Goal: Information Seeking & Learning: Learn about a topic

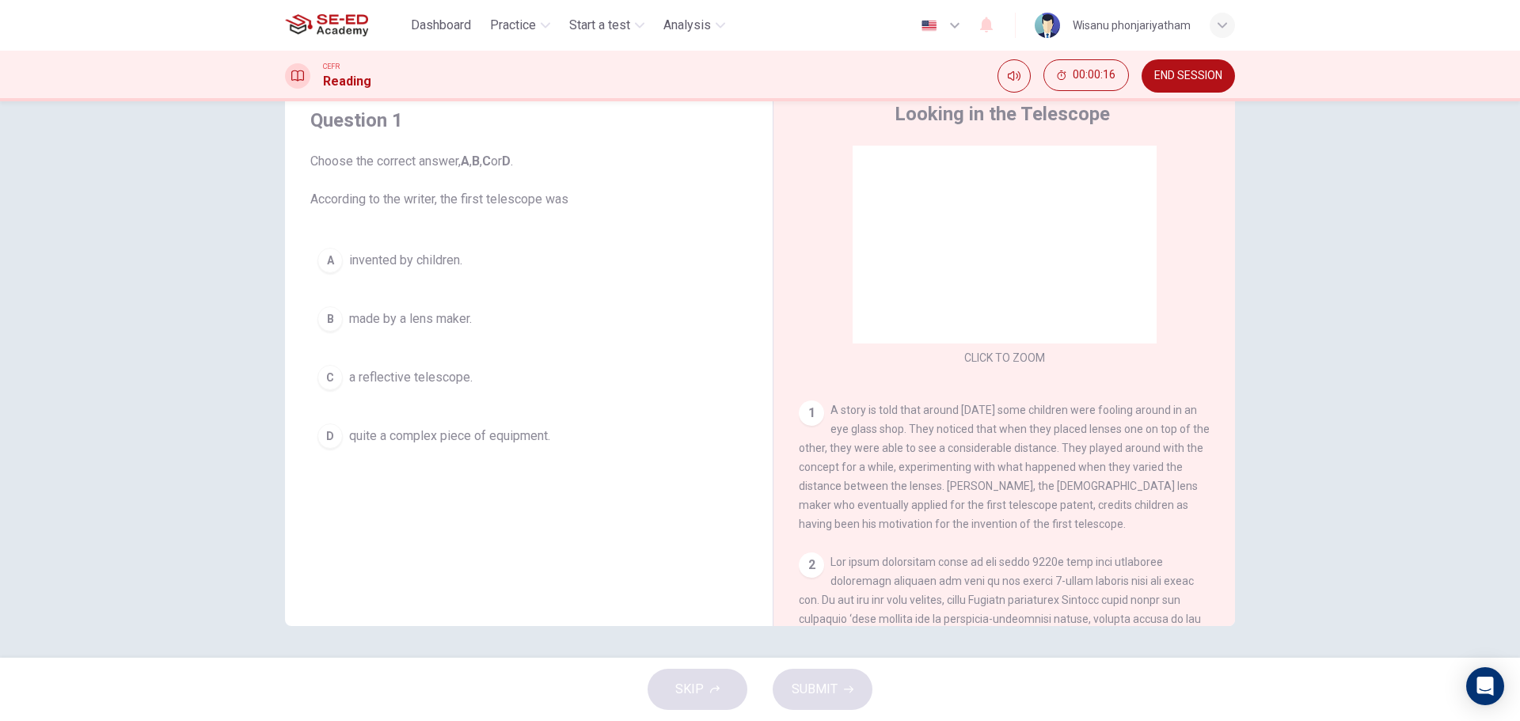
scroll to position [79, 0]
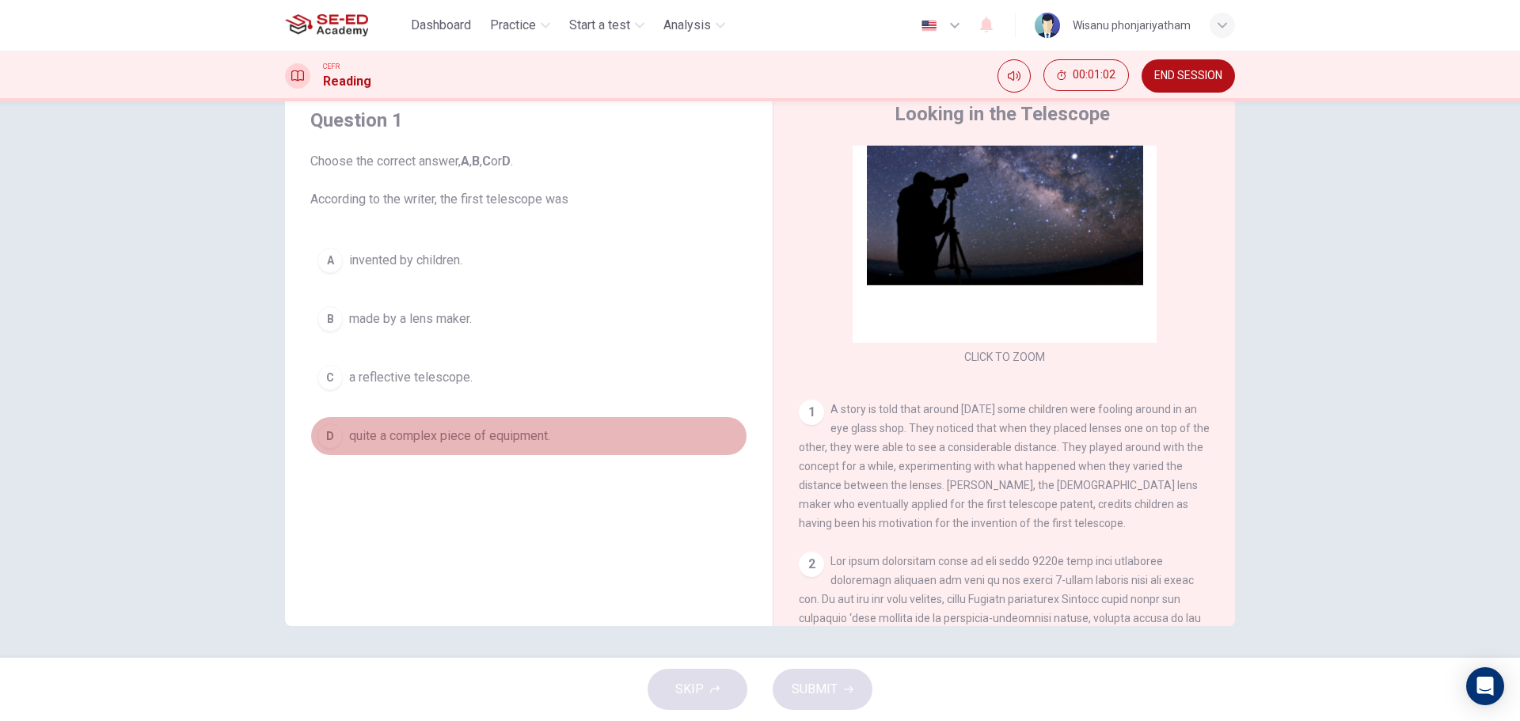
click at [492, 438] on span "quite a complex piece of equipment." at bounding box center [449, 436] width 201 height 19
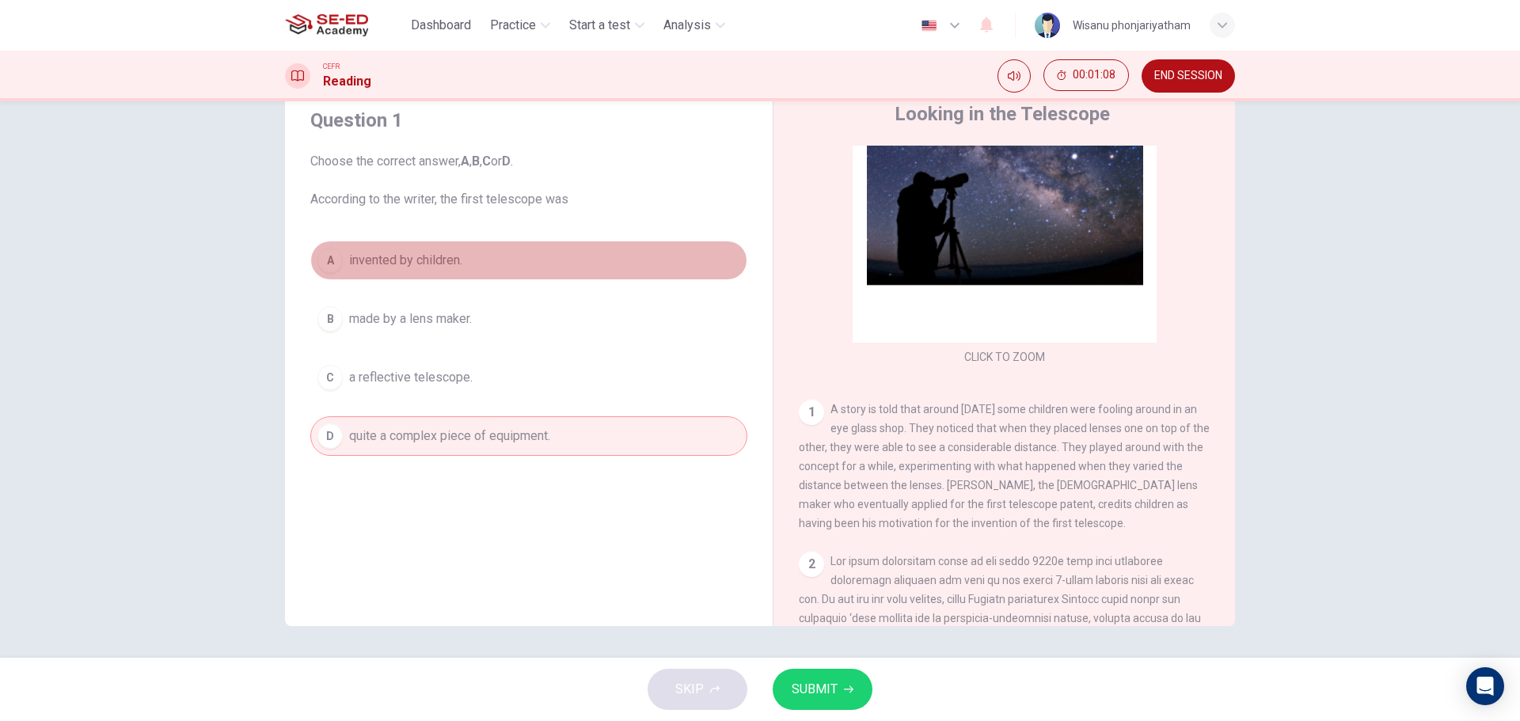
click at [409, 258] on span "invented by children." at bounding box center [405, 260] width 113 height 19
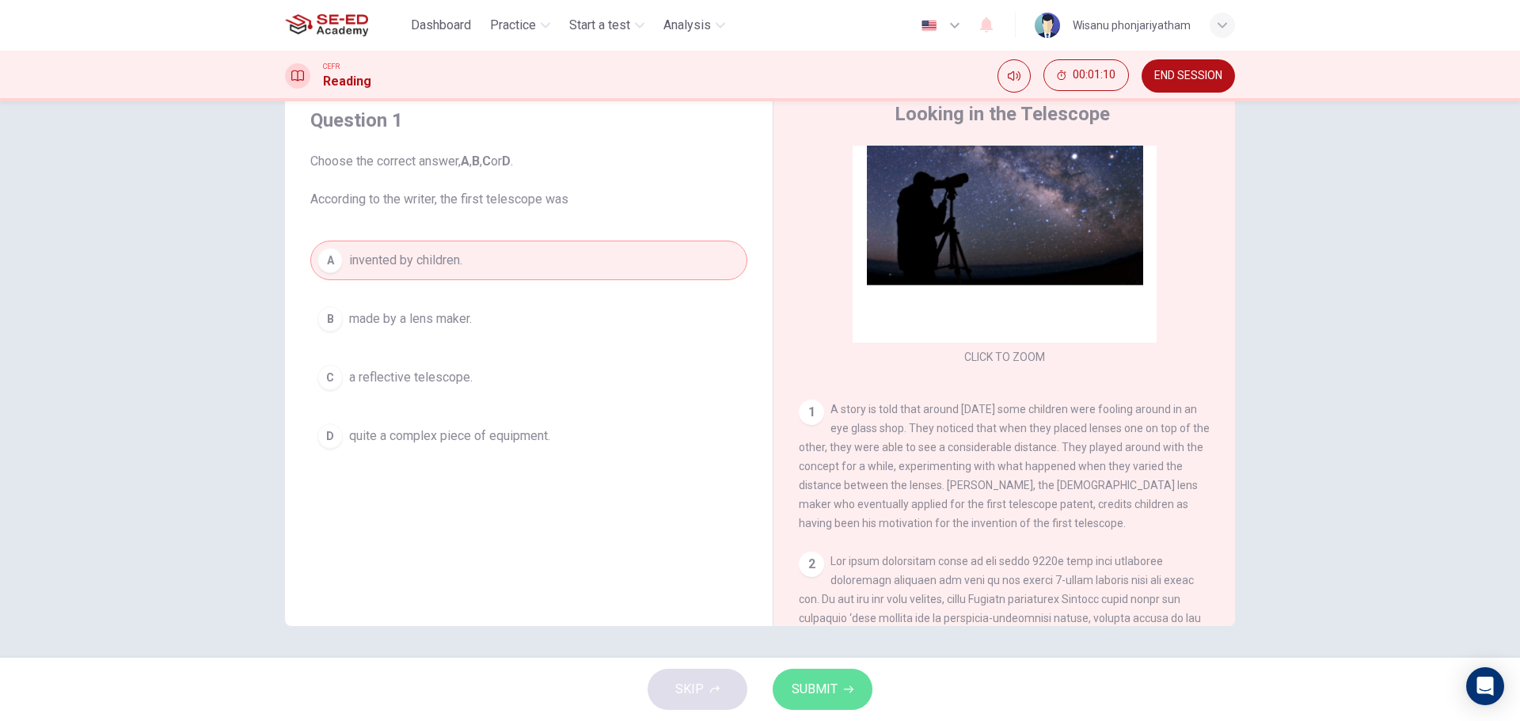
click at [822, 695] on span "SUBMIT" at bounding box center [815, 690] width 46 height 22
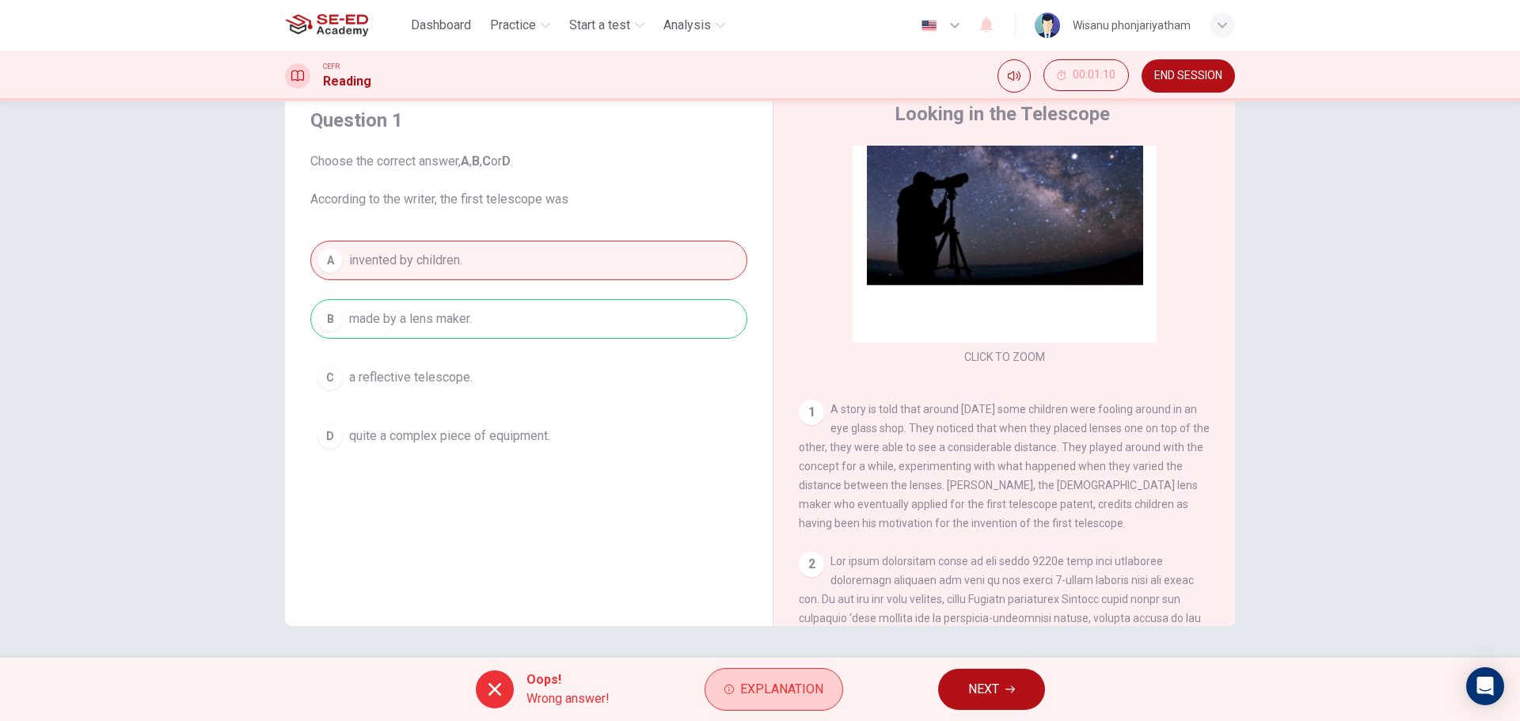
click at [777, 687] on span "Explanation" at bounding box center [781, 690] width 83 height 22
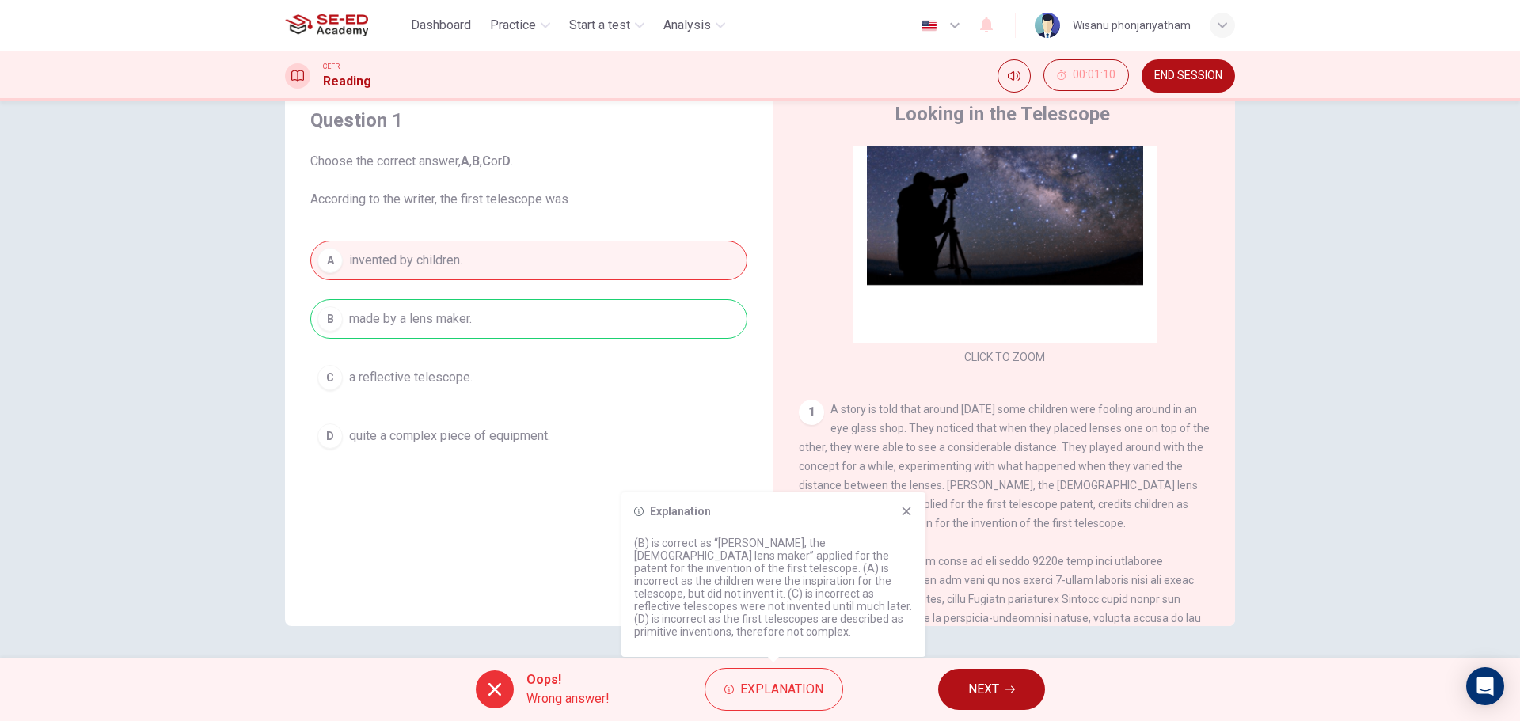
click at [1133, 518] on div "1 A story is told that around [DATE] some children were fooling around in an ey…" at bounding box center [1005, 466] width 412 height 133
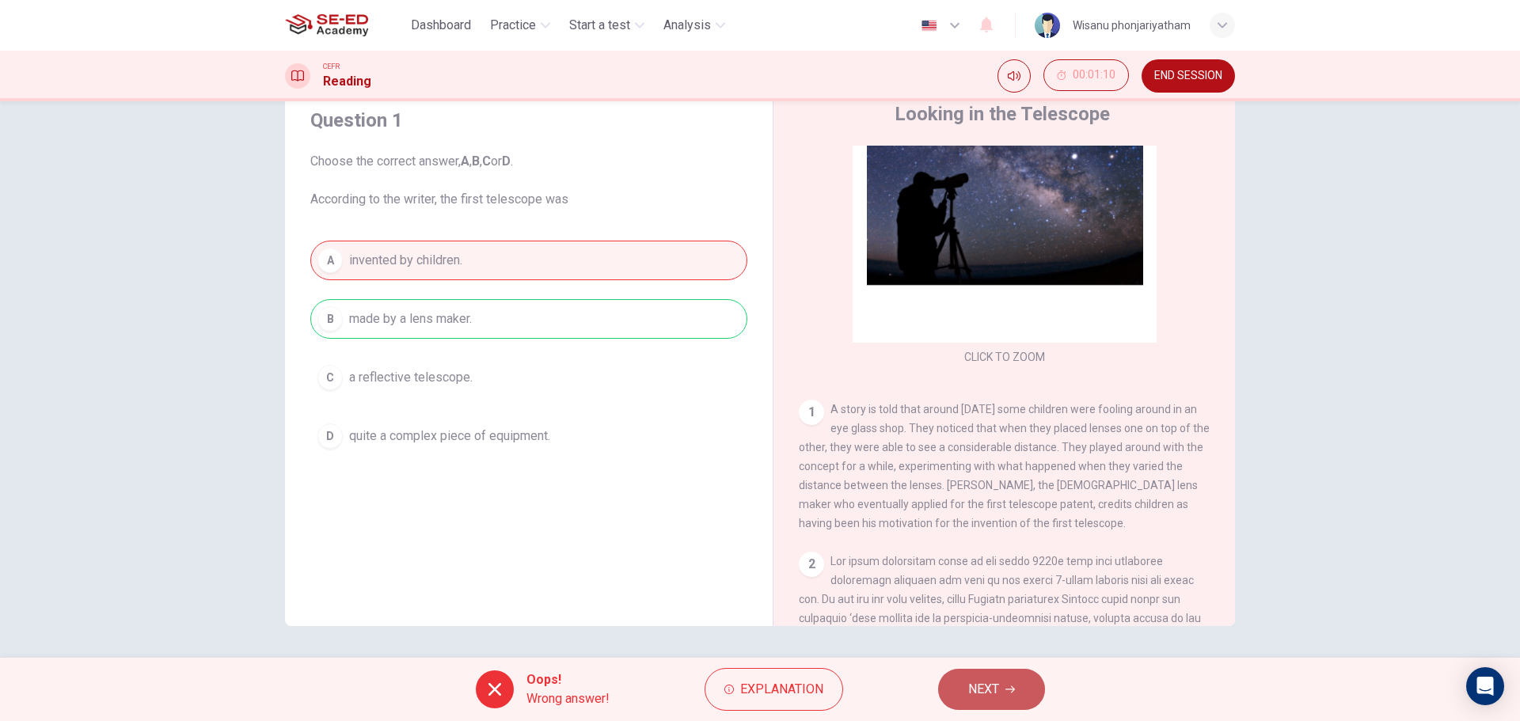
click at [967, 696] on button "NEXT" at bounding box center [991, 689] width 107 height 41
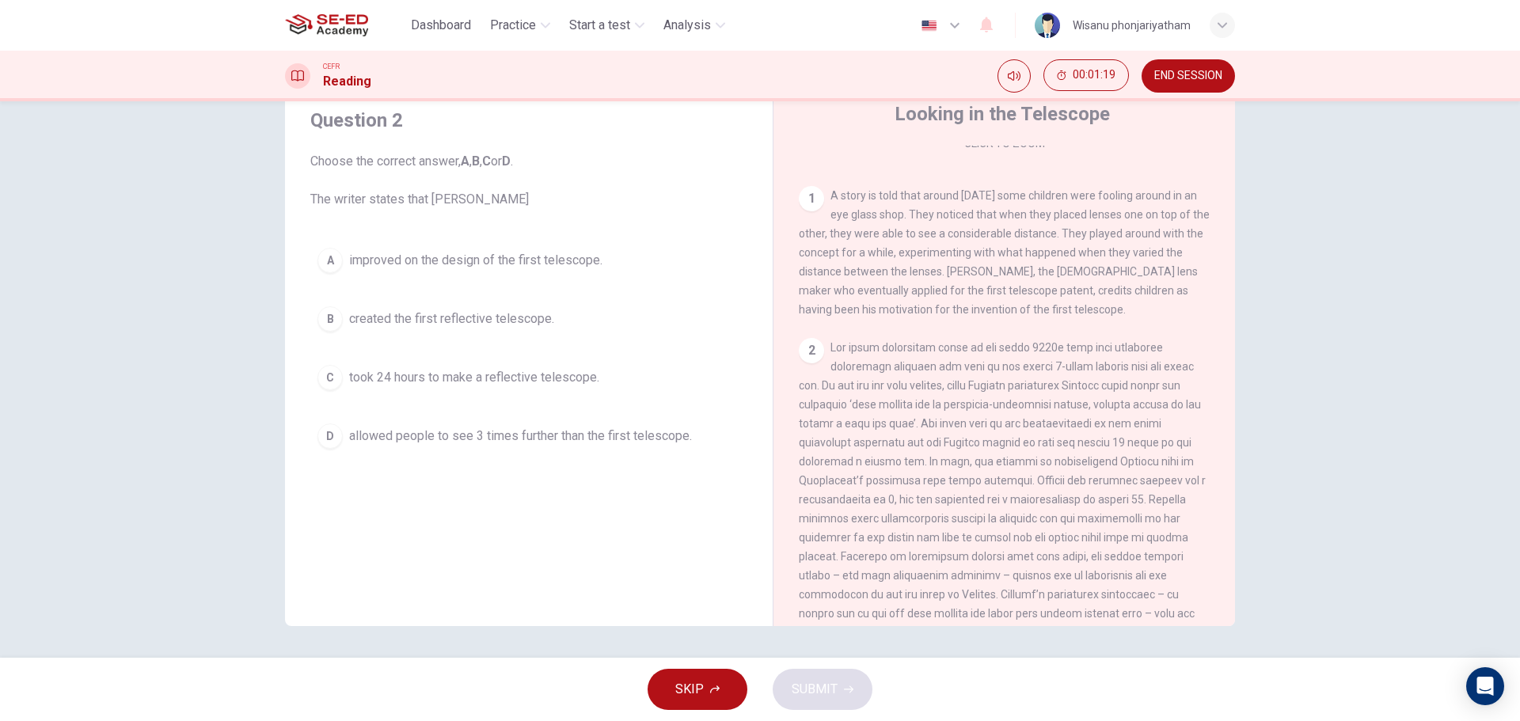
scroll to position [317, 0]
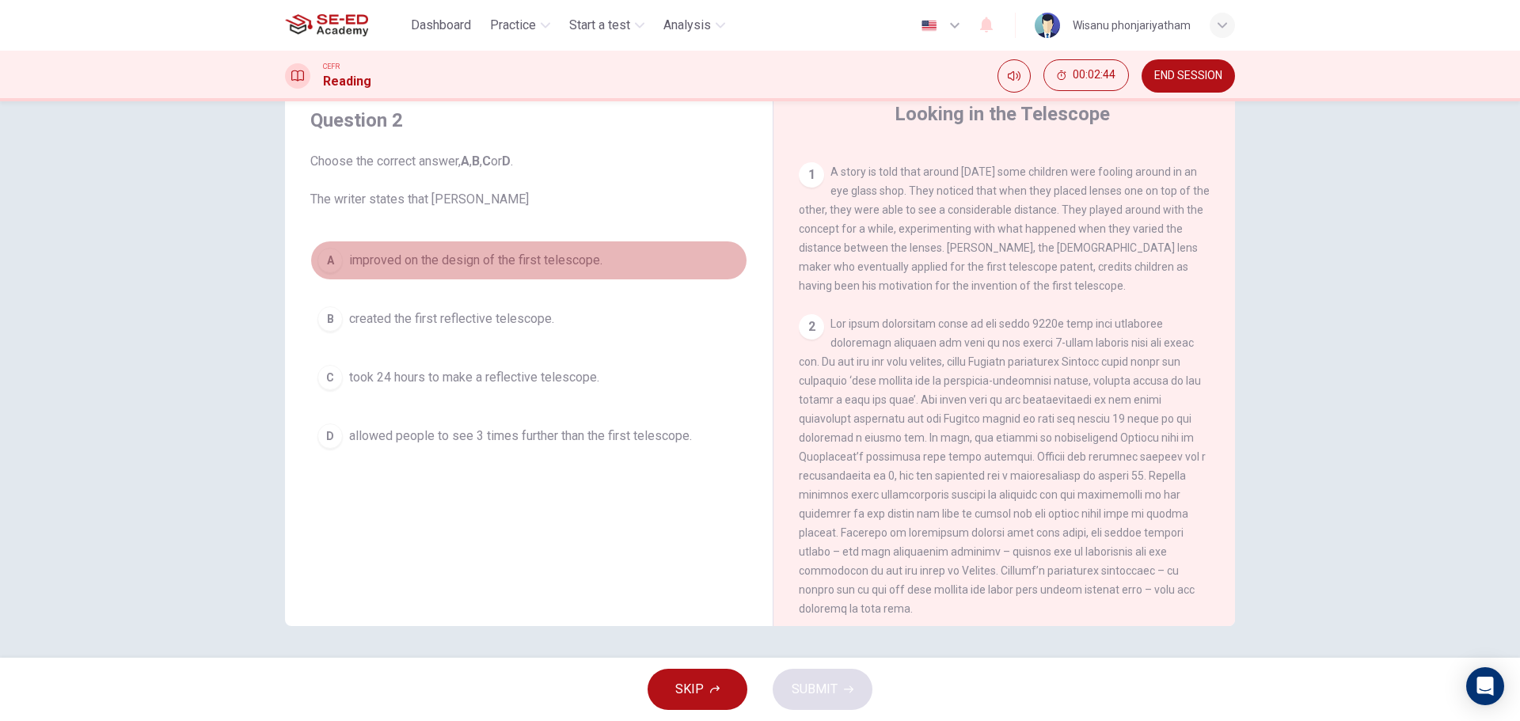
click at [481, 254] on span "improved on the design of the first telescope." at bounding box center [475, 260] width 253 height 19
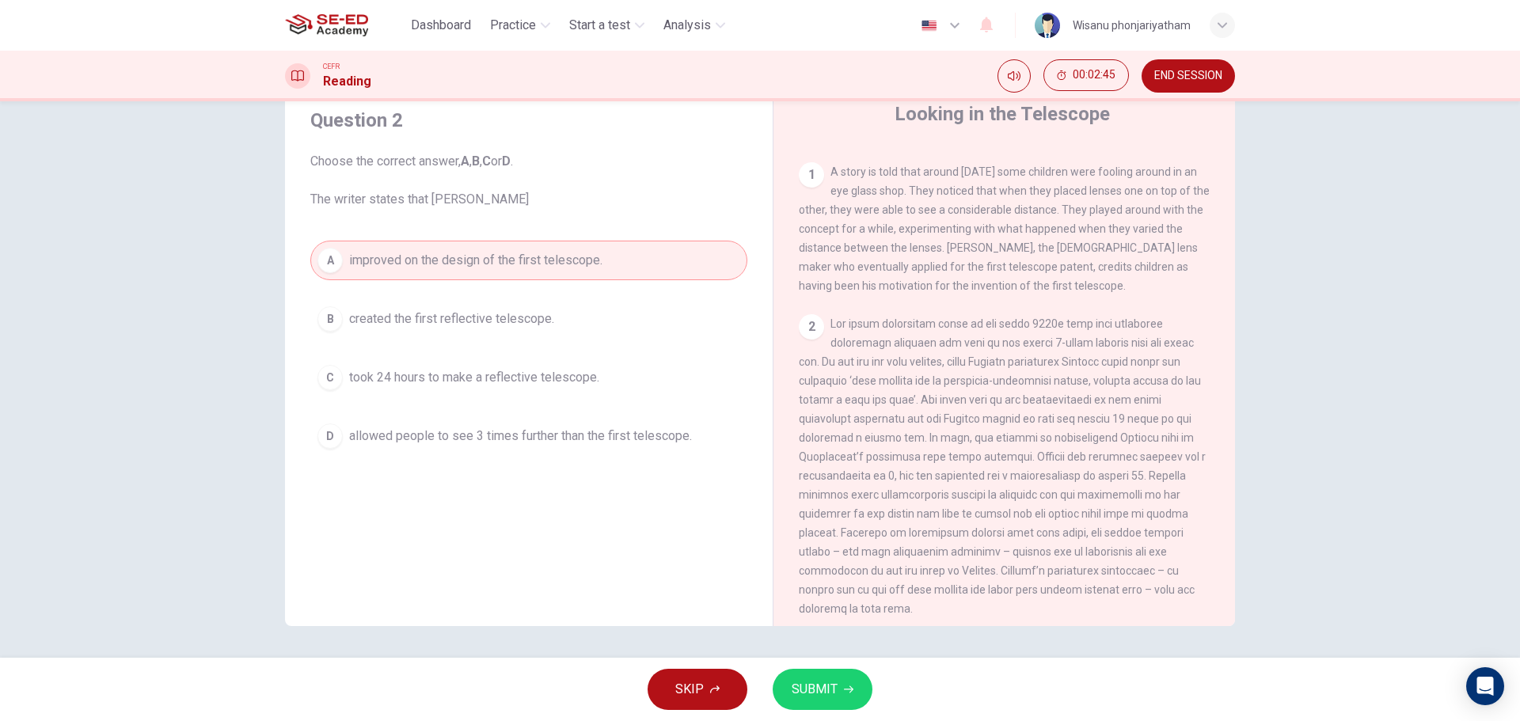
click at [835, 687] on span "SUBMIT" at bounding box center [815, 690] width 46 height 22
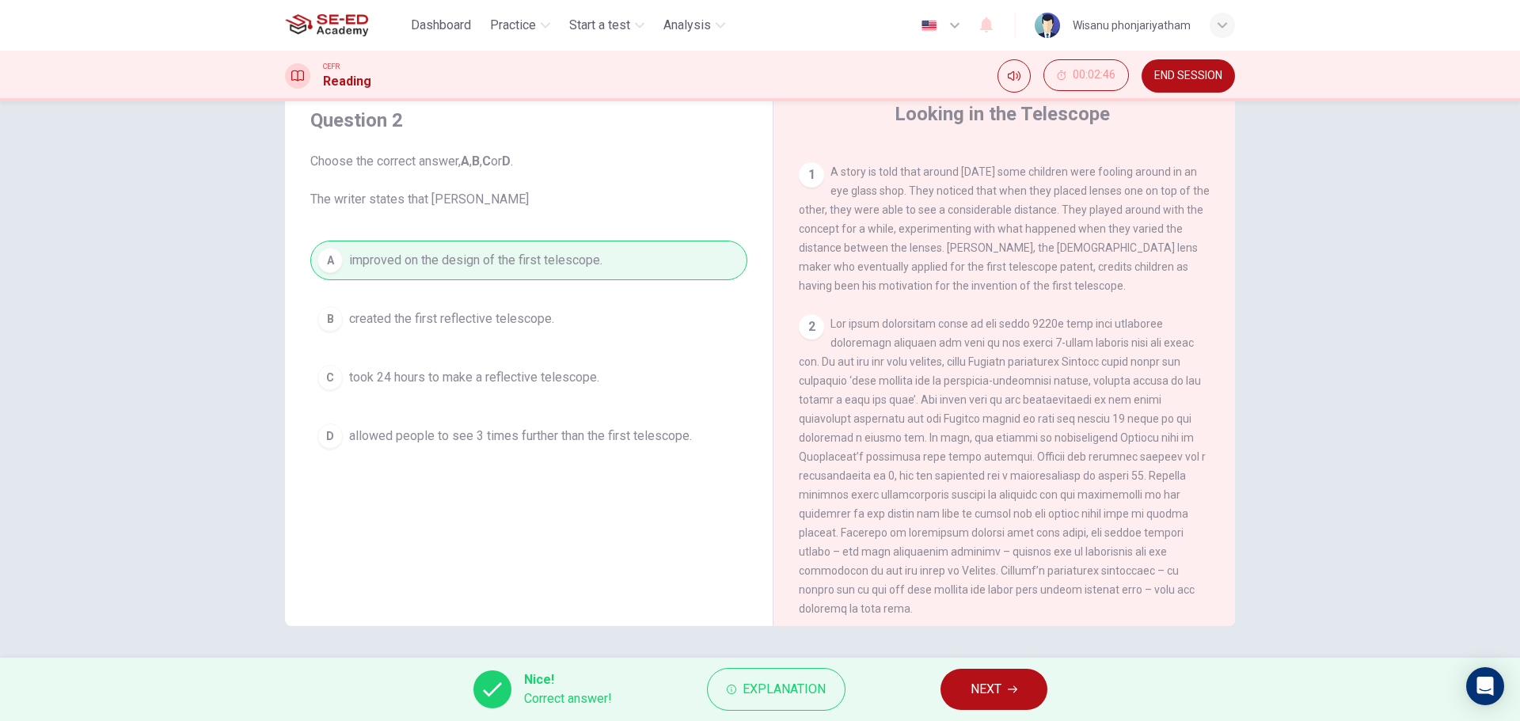
click at [993, 691] on span "NEXT" at bounding box center [986, 690] width 31 height 22
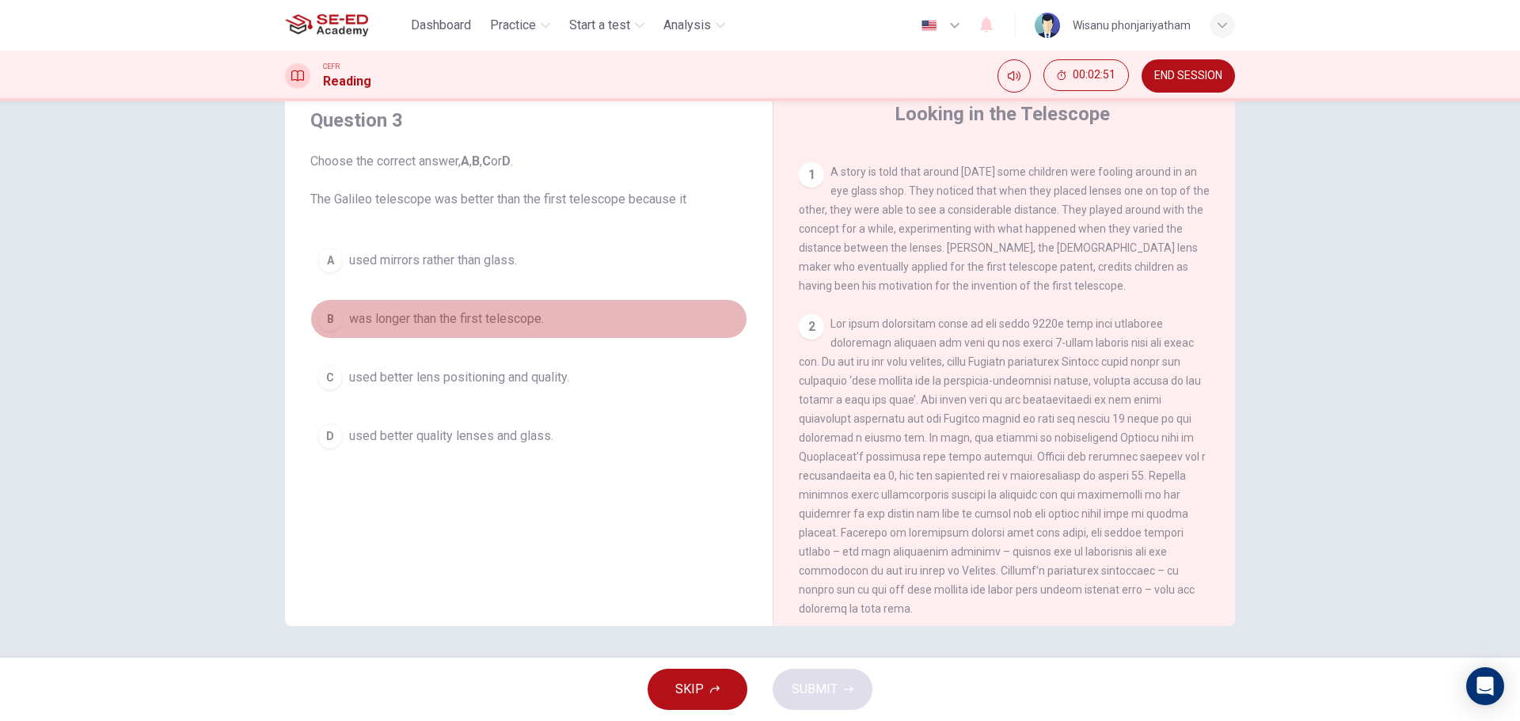
click at [528, 314] on span "was longer than the first telescope." at bounding box center [446, 319] width 195 height 19
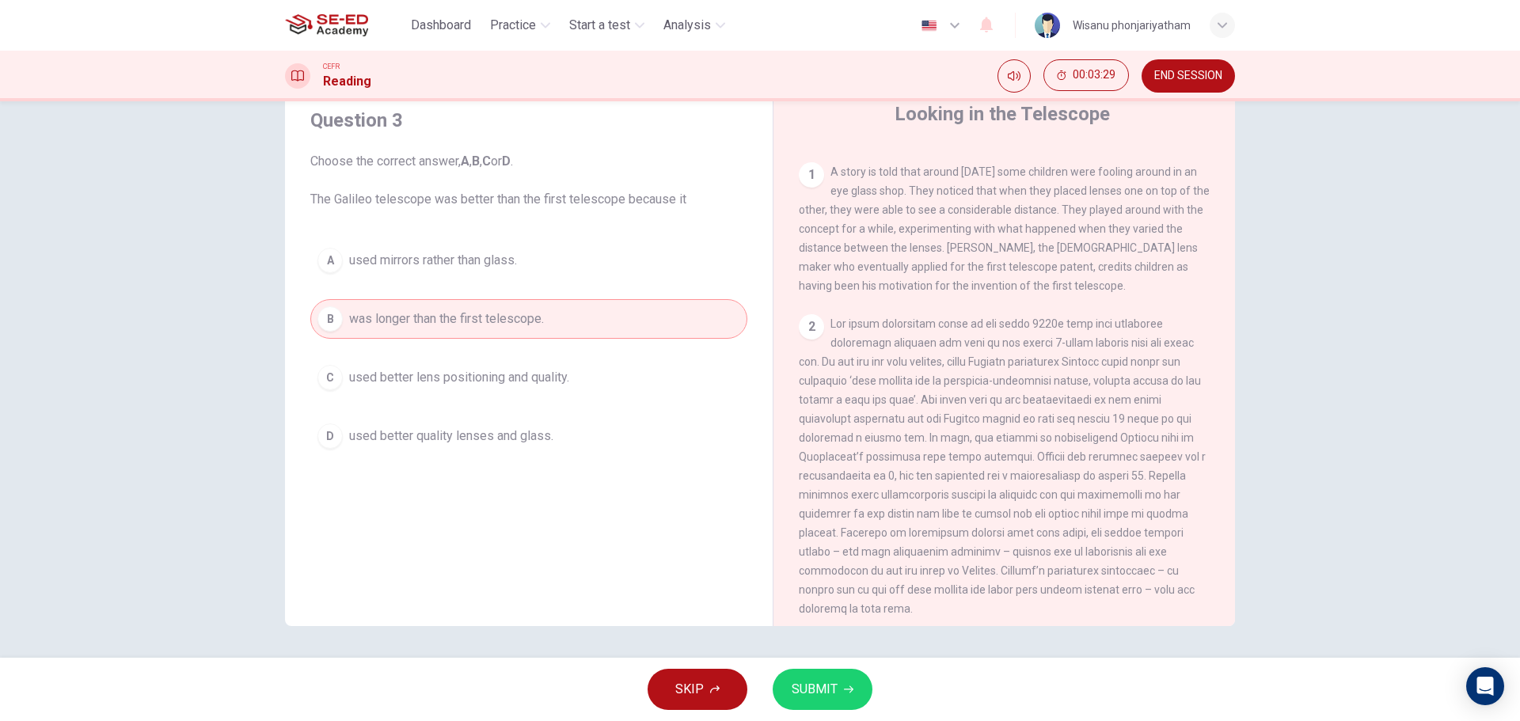
click at [826, 683] on span "SUBMIT" at bounding box center [815, 690] width 46 height 22
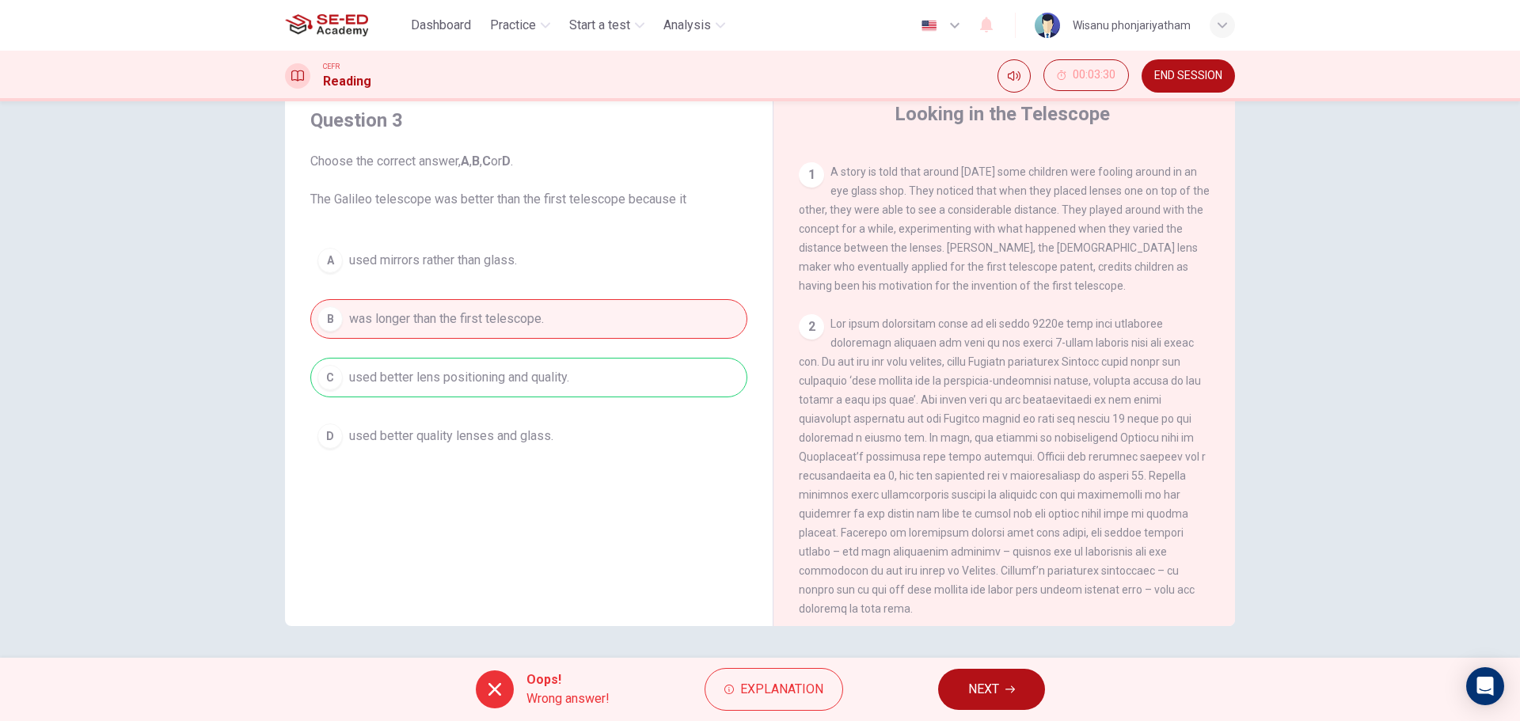
click at [515, 375] on div "A used mirrors rather than glass. B was longer than the first telescope. C used…" at bounding box center [528, 348] width 437 height 215
click at [990, 675] on button "NEXT" at bounding box center [991, 689] width 107 height 41
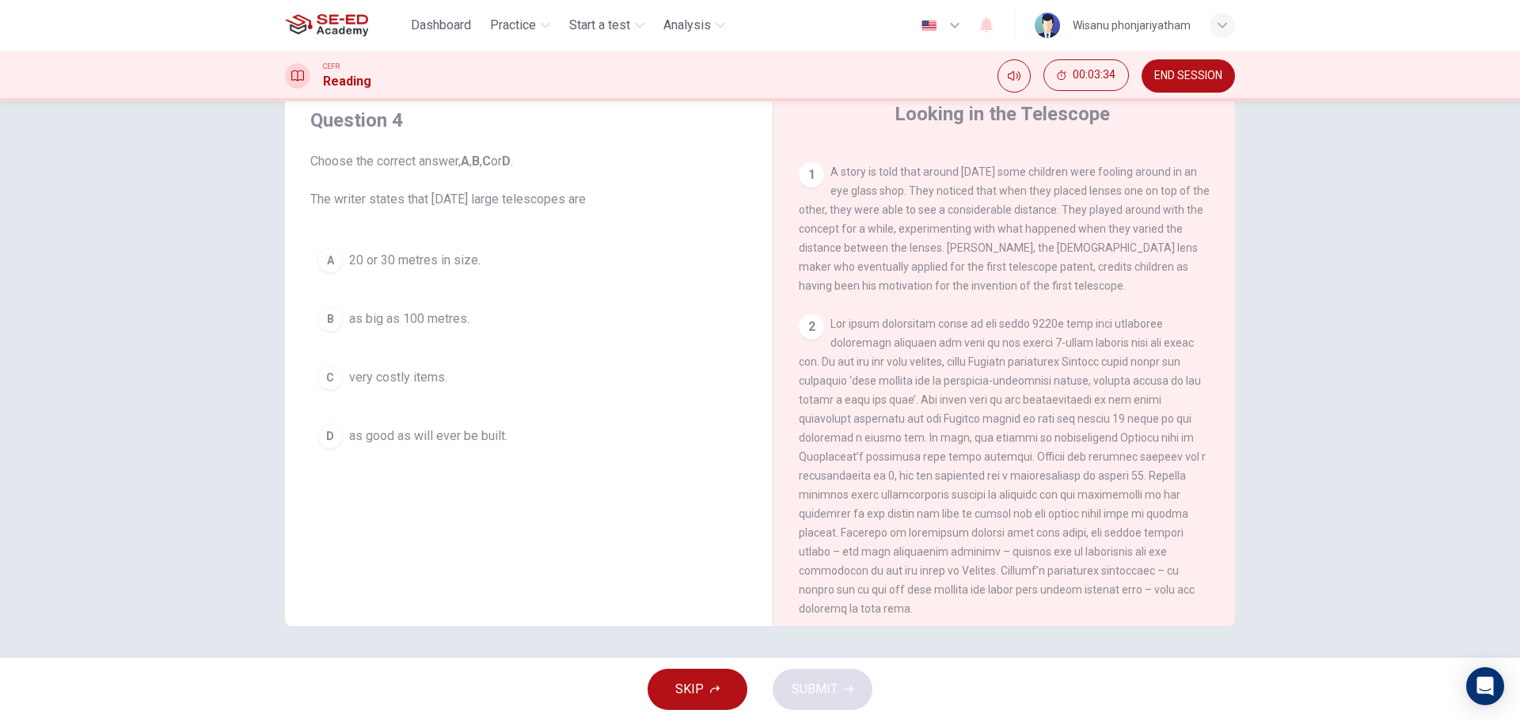
drag, startPoint x: 320, startPoint y: 199, endPoint x: 527, endPoint y: 200, distance: 207.5
click at [527, 200] on span "Choose the correct answer, A , B , C or D . The writer states that [DATE] large…" at bounding box center [528, 180] width 437 height 57
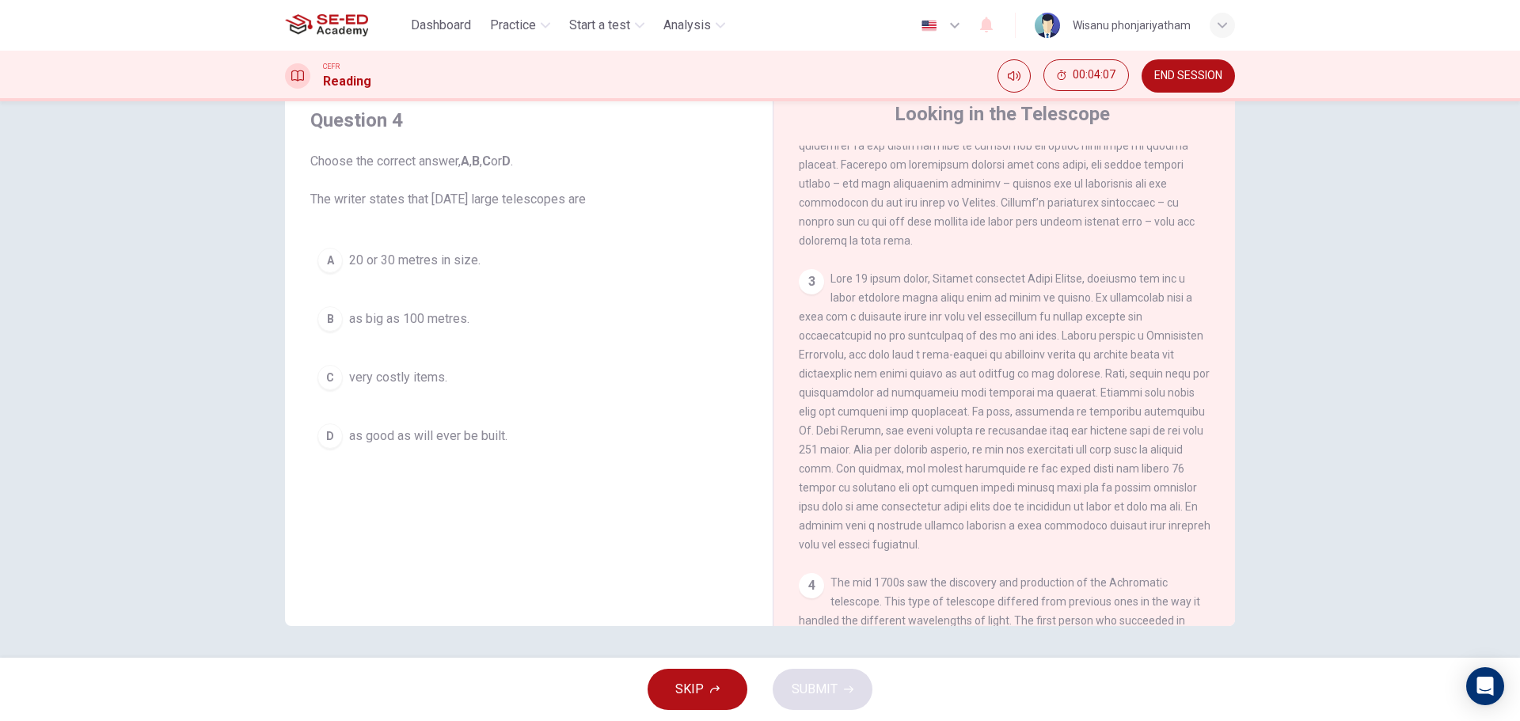
scroll to position [713, 0]
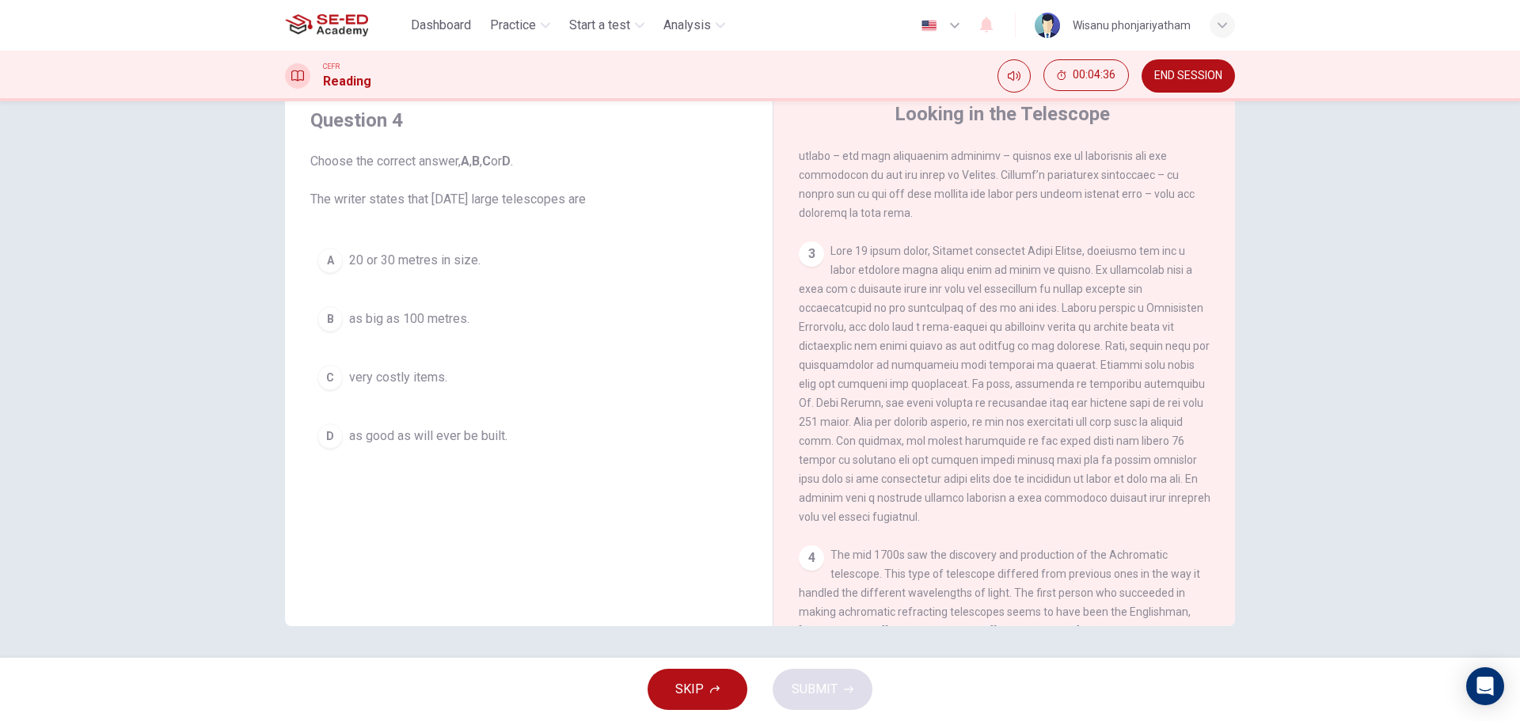
click at [420, 437] on span "as good as will ever be built." at bounding box center [428, 436] width 158 height 19
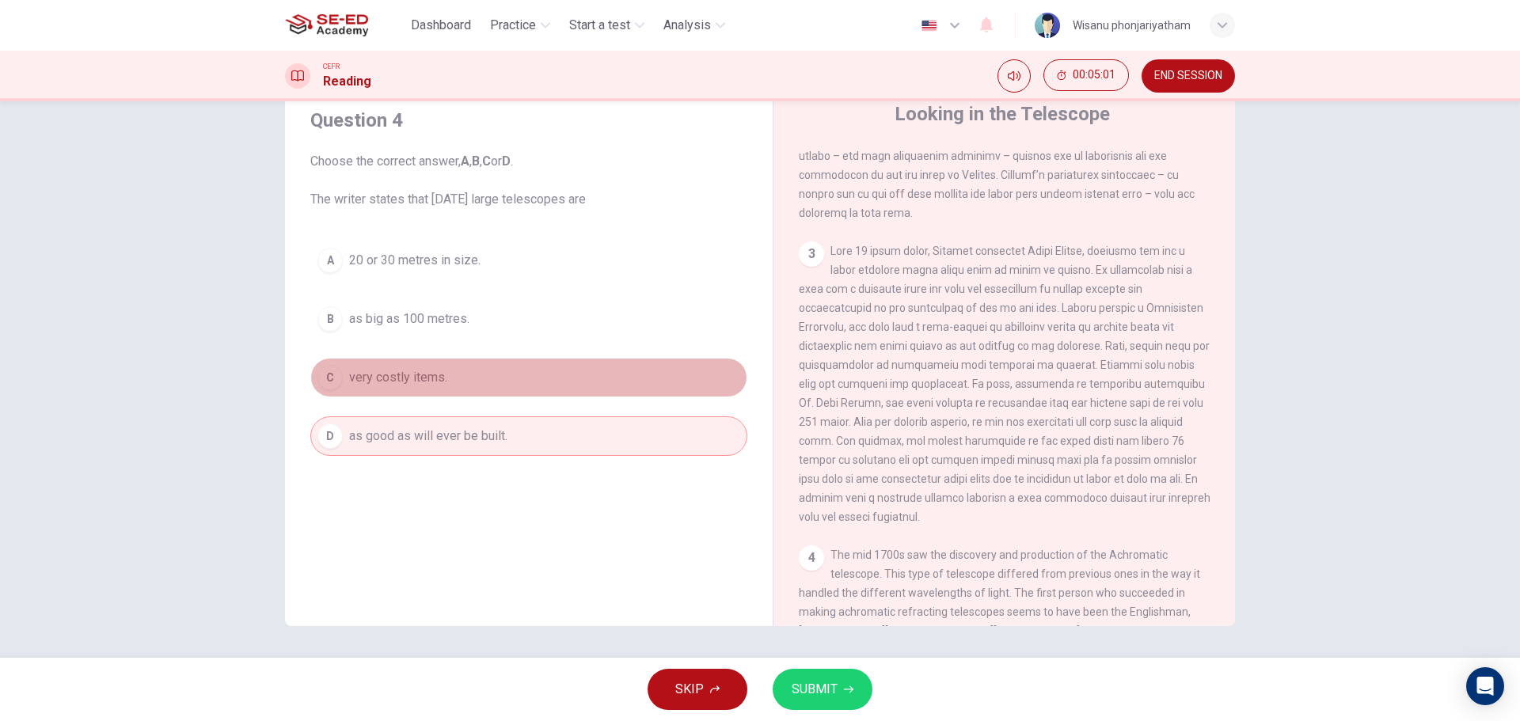
click at [403, 383] on span "very costly items." at bounding box center [398, 377] width 98 height 19
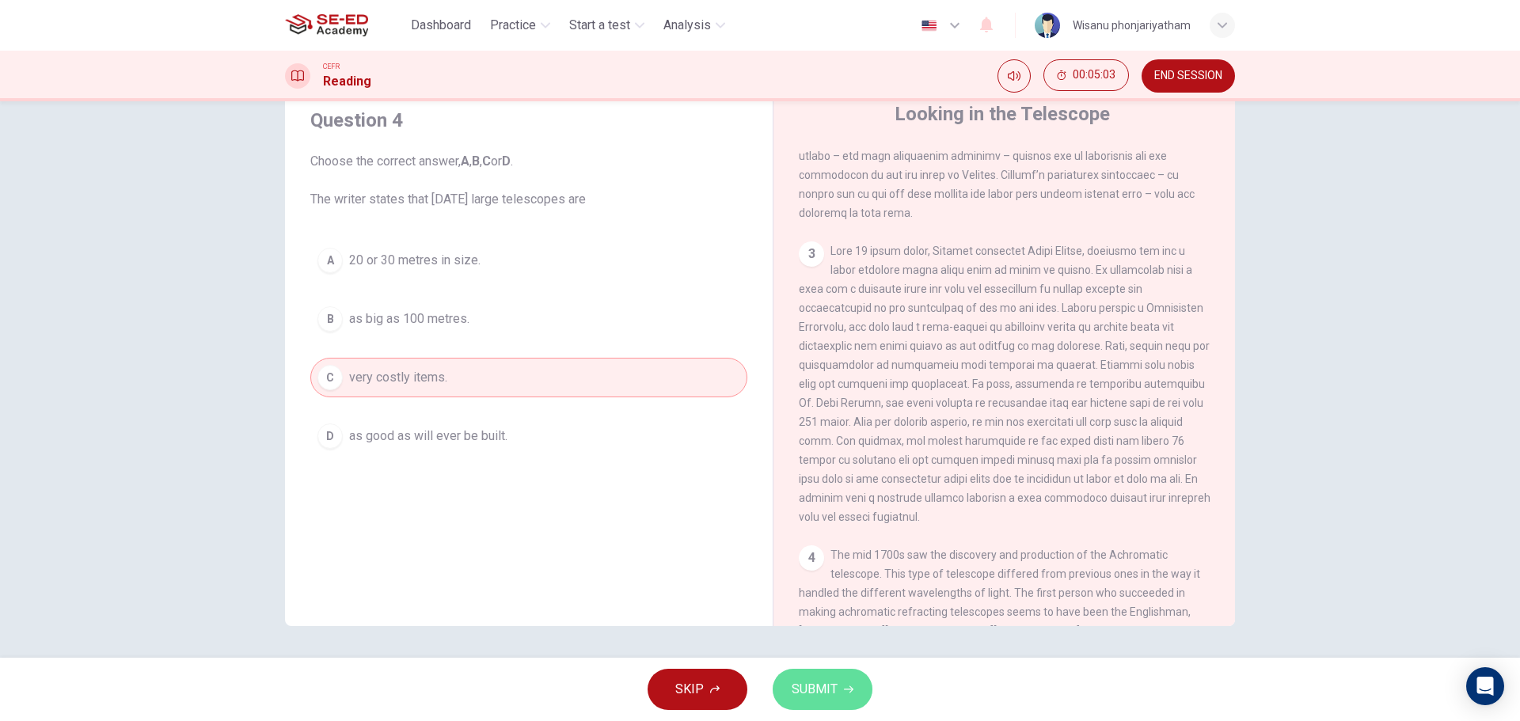
click at [828, 687] on span "SUBMIT" at bounding box center [815, 690] width 46 height 22
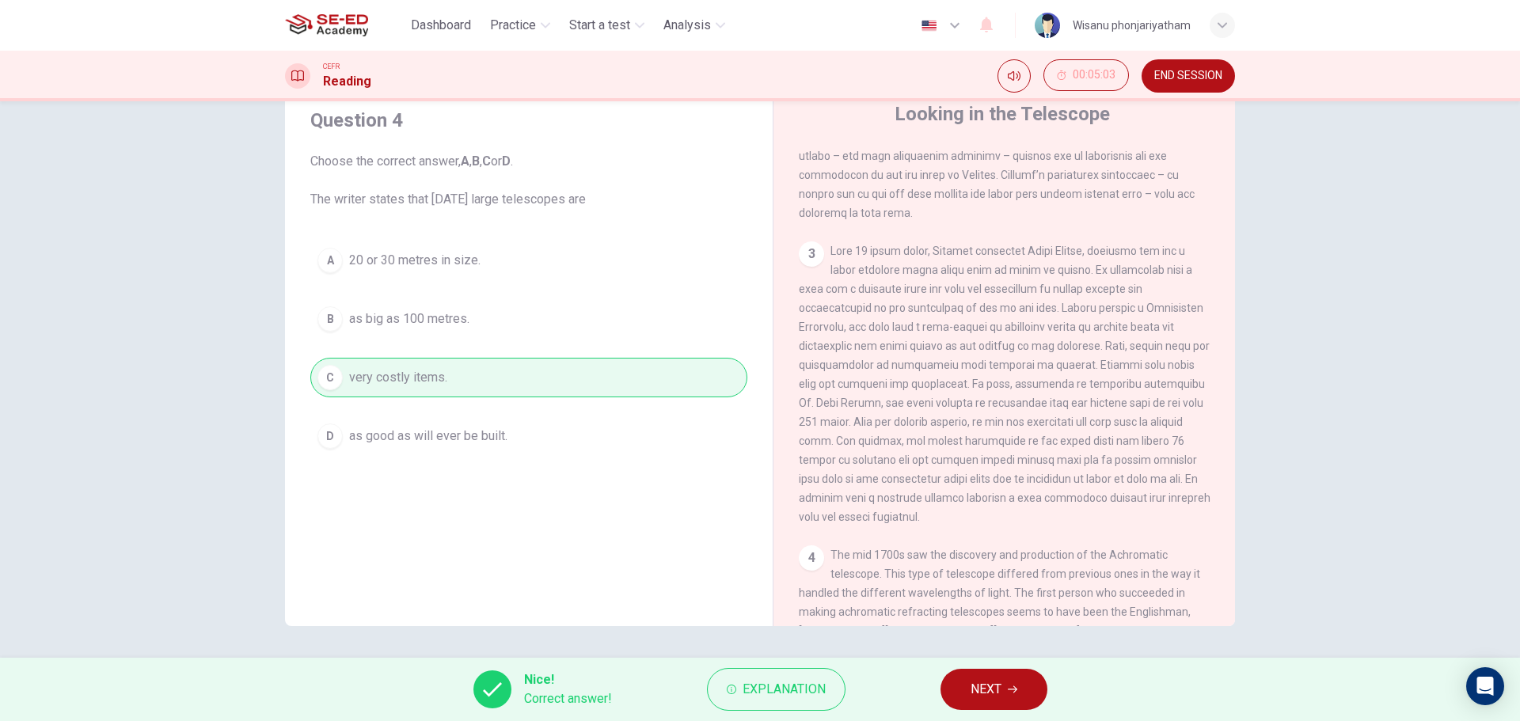
click at [1014, 686] on icon "button" at bounding box center [1013, 690] width 10 height 10
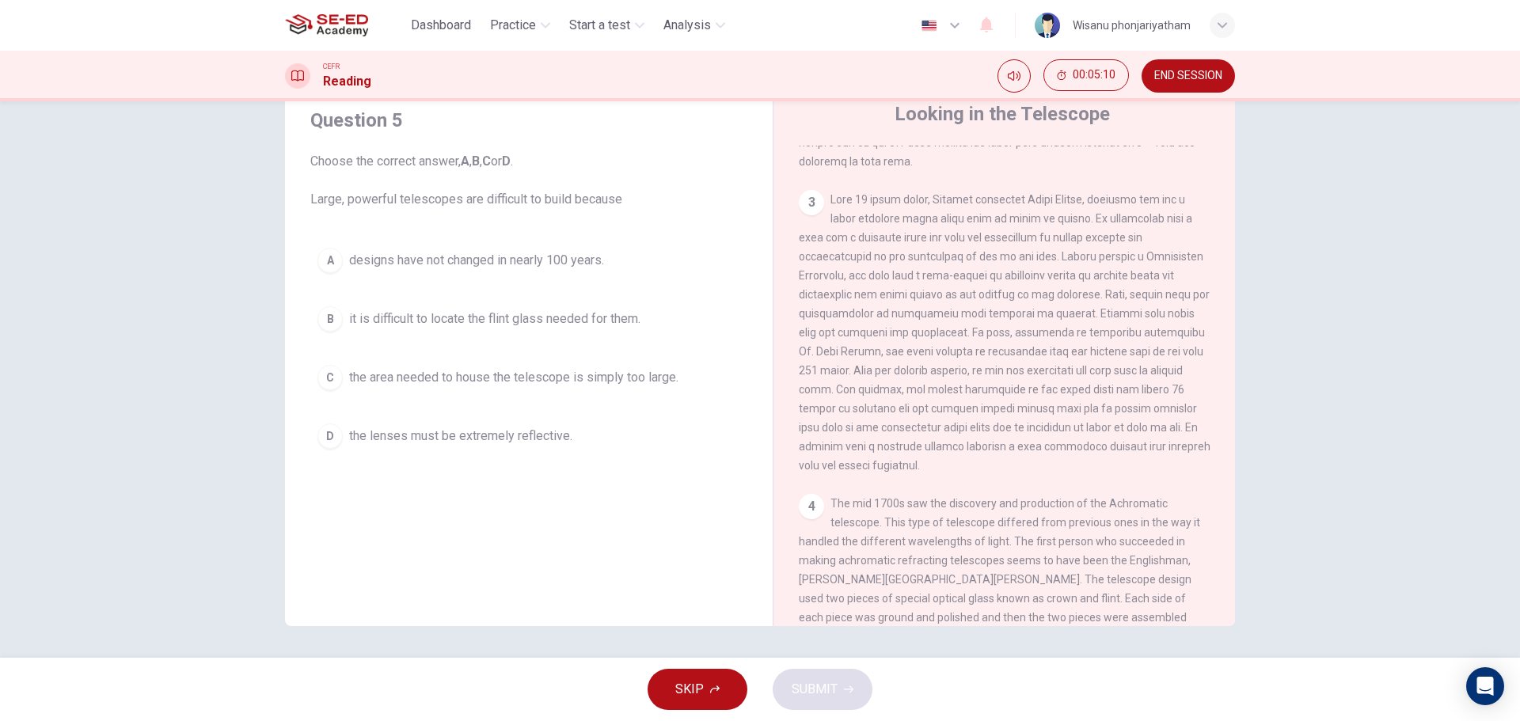
scroll to position [792, 0]
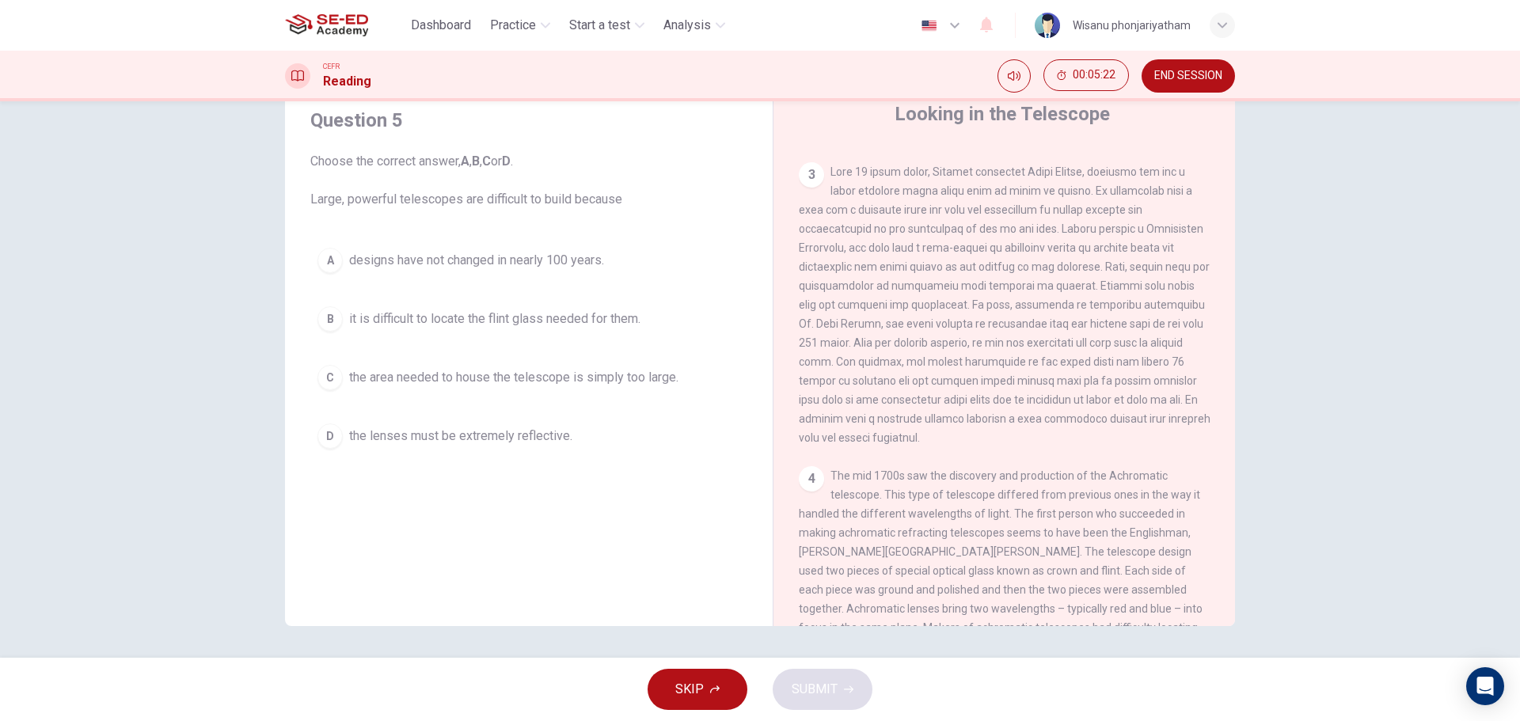
click at [618, 382] on span "the area needed to house the telescope is simply too large." at bounding box center [513, 377] width 329 height 19
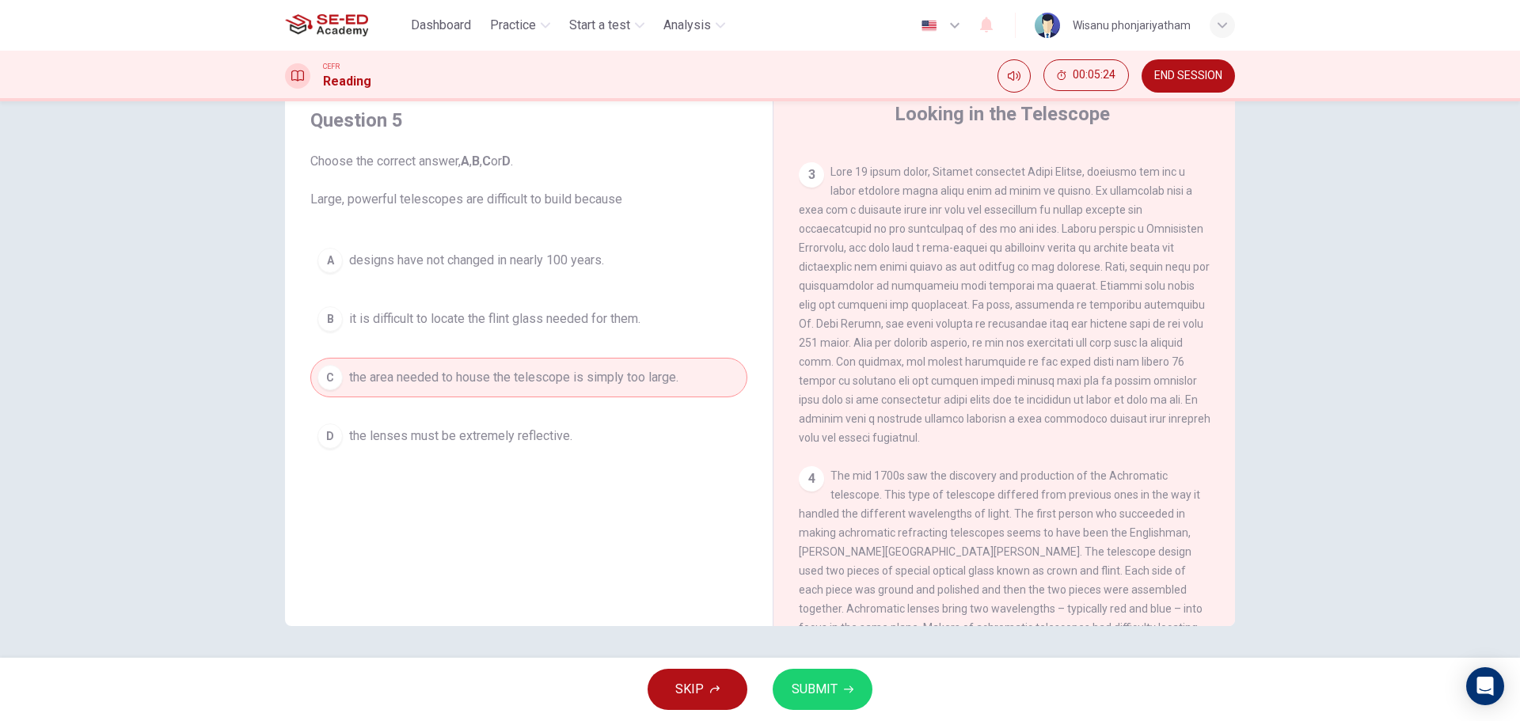
click at [809, 677] on button "SUBMIT" at bounding box center [823, 689] width 100 height 41
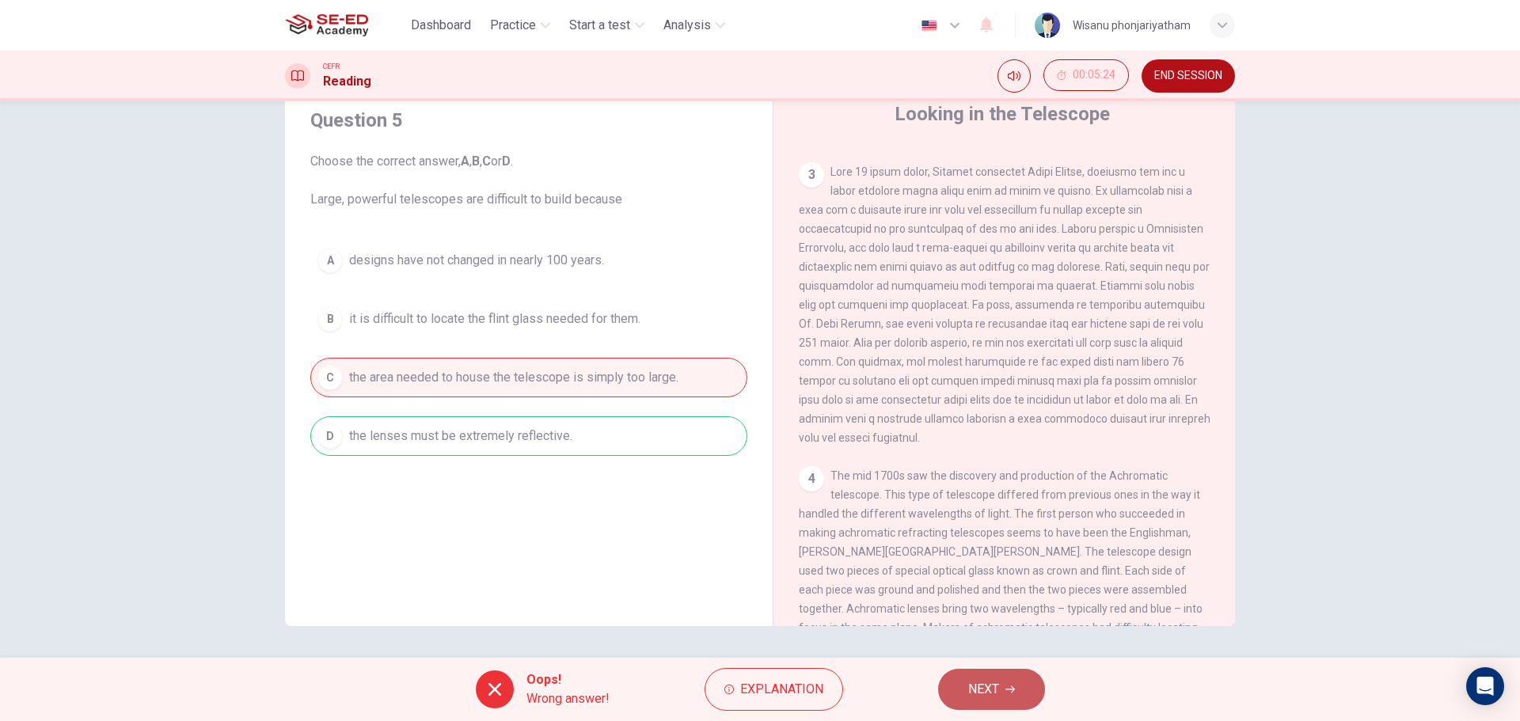
click at [957, 699] on button "NEXT" at bounding box center [991, 689] width 107 height 41
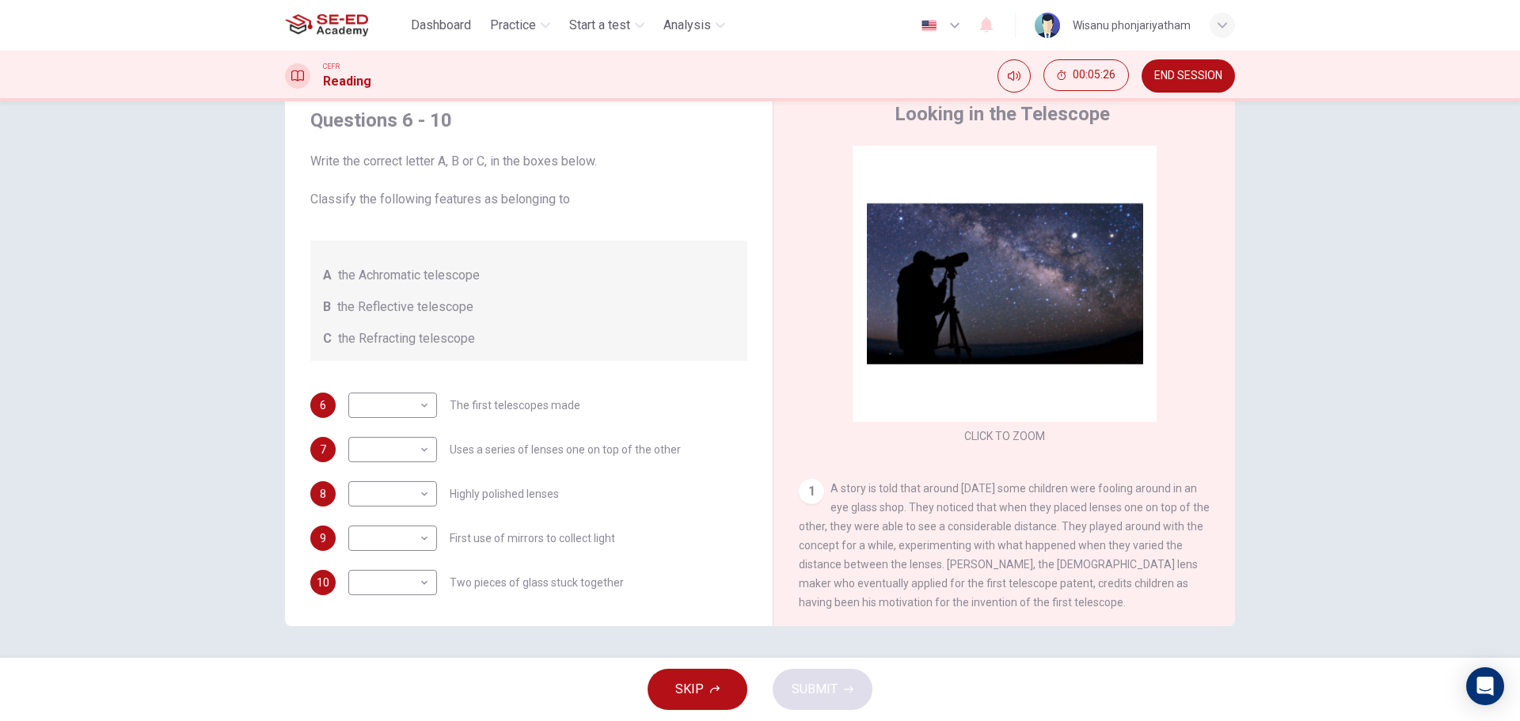
drag, startPoint x: 1196, startPoint y: 71, endPoint x: 828, endPoint y: 69, distance: 367.5
click at [1196, 72] on span "END SESSION" at bounding box center [1189, 76] width 68 height 13
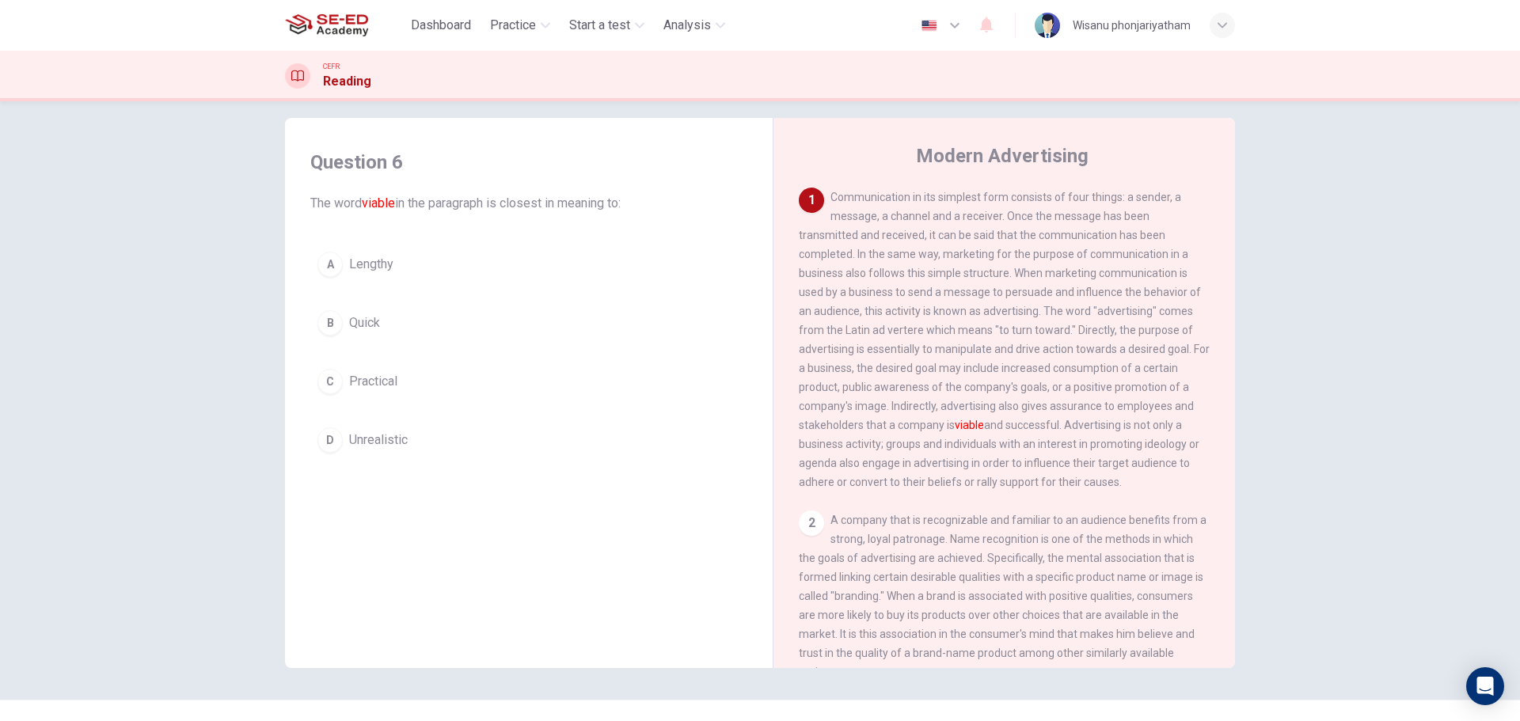
scroll to position [0, 0]
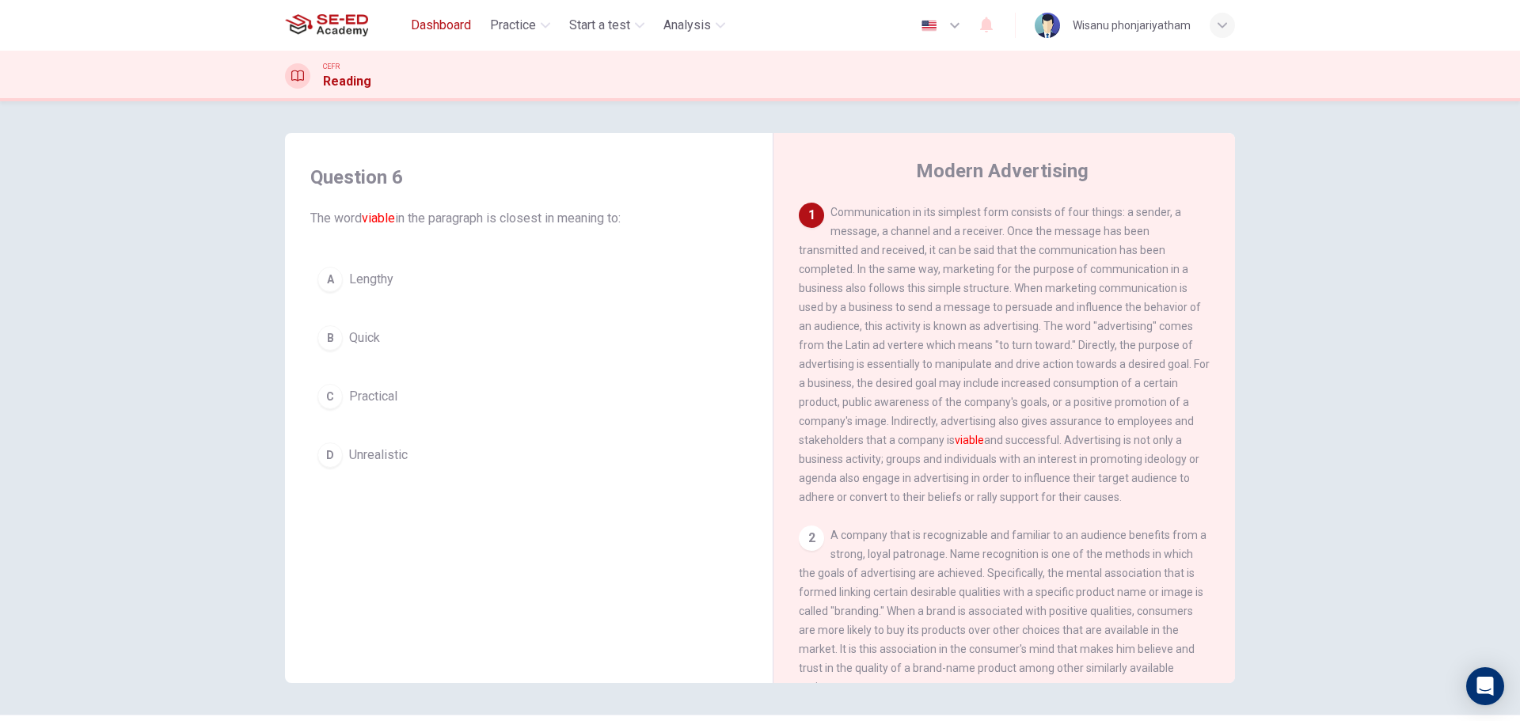
click at [453, 27] on span "Dashboard" at bounding box center [441, 25] width 60 height 19
